Goal: Navigation & Orientation: Find specific page/section

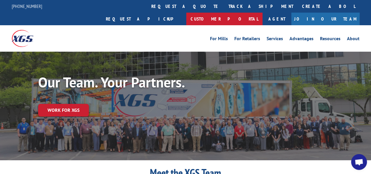
click at [263, 13] on link "Customer Portal" at bounding box center [224, 19] width 76 height 13
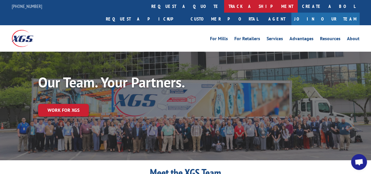
click at [224, 5] on link "track a shipment" at bounding box center [261, 6] width 74 height 13
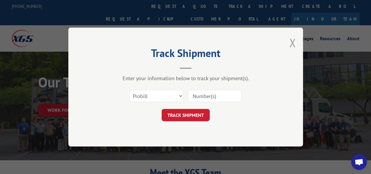
click at [294, 41] on button "Close modal" at bounding box center [292, 43] width 6 height 16
click at [294, 52] on div "Our Team. Your Partners. Work for XGS" at bounding box center [185, 106] width 371 height 109
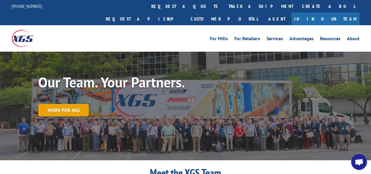
click at [62, 104] on link "Work for XGS" at bounding box center [63, 110] width 51 height 13
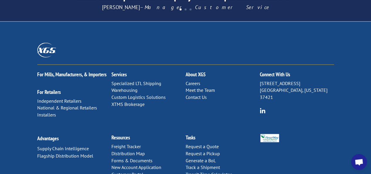
scroll to position [646, 0]
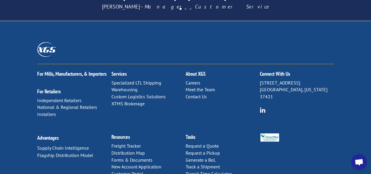
click at [127, 101] on link "XTMS Brokerage" at bounding box center [128, 104] width 33 height 6
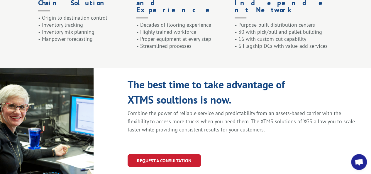
scroll to position [558, 0]
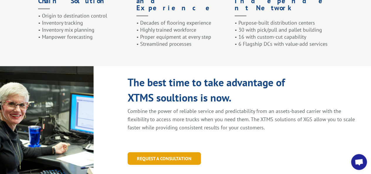
click at [146, 152] on link "REQUEST A CONSULTATION" at bounding box center [164, 158] width 73 height 13
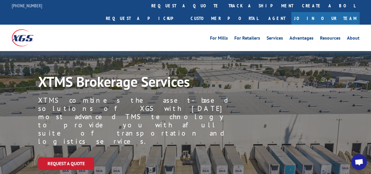
scroll to position [0, 0]
